Goal: Task Accomplishment & Management: Manage account settings

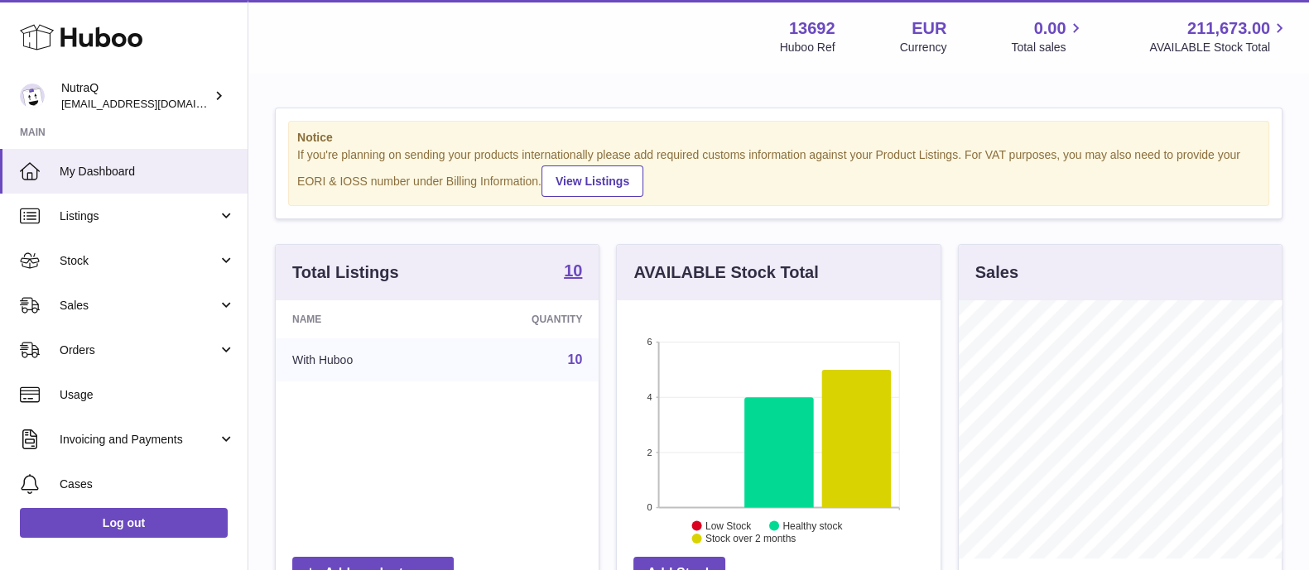
scroll to position [827571, 827506]
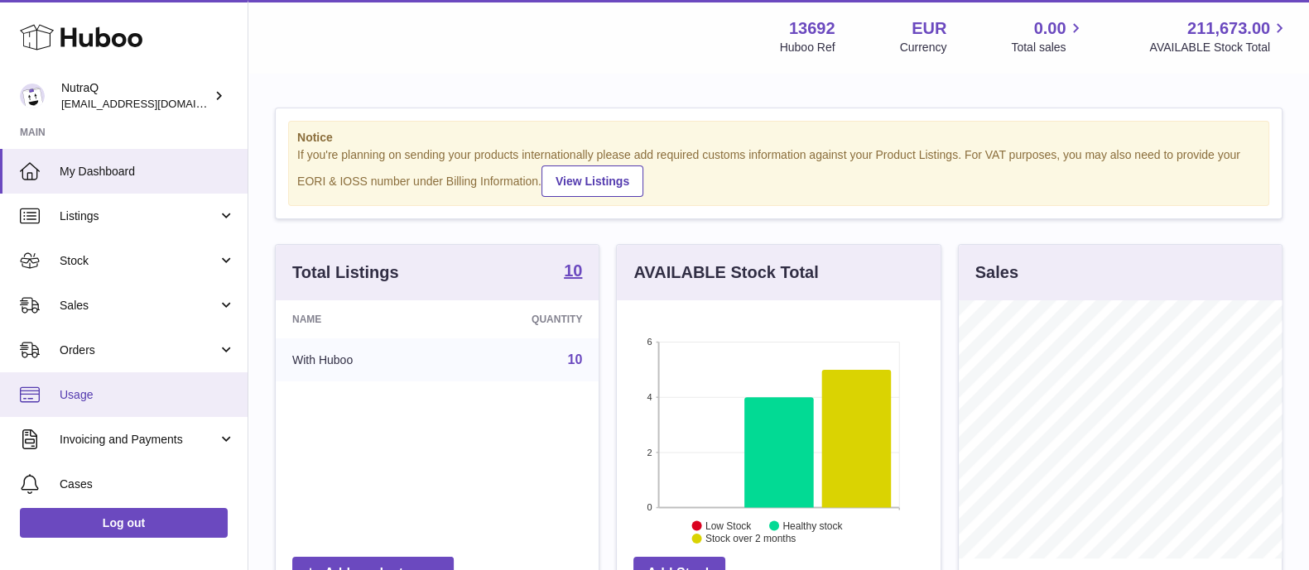
click at [84, 405] on link "Usage" at bounding box center [124, 395] width 248 height 45
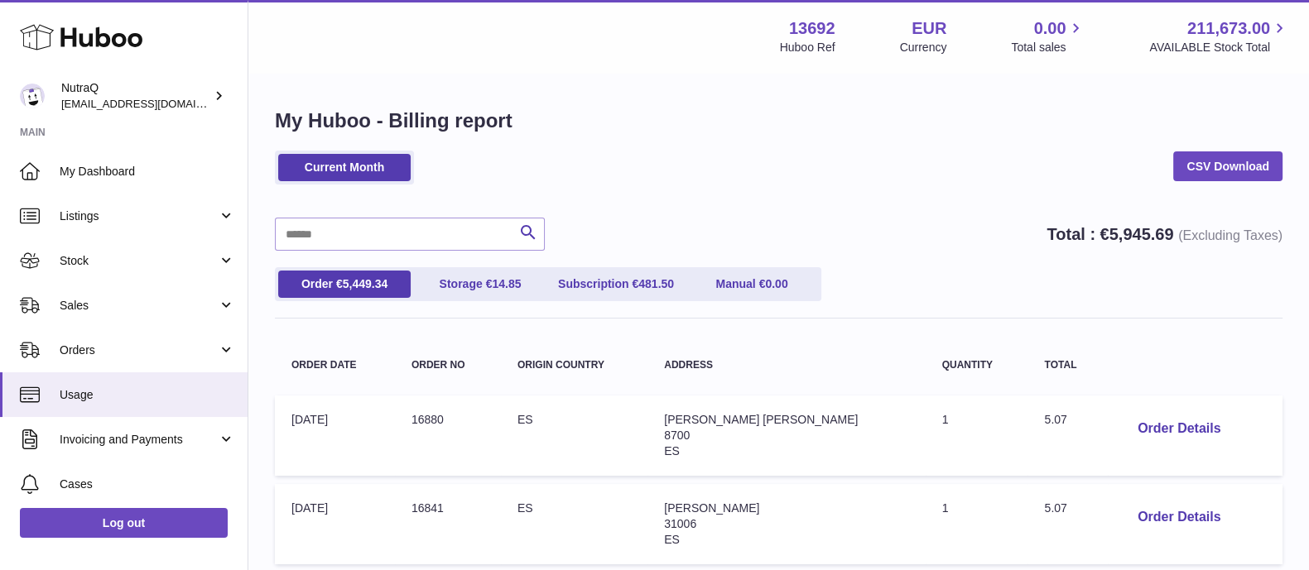
click at [782, 229] on div "Search Total : € 5,945.69 (Excluding Taxes)" at bounding box center [778, 234] width 1007 height 33
